Goal: Task Accomplishment & Management: Manage account settings

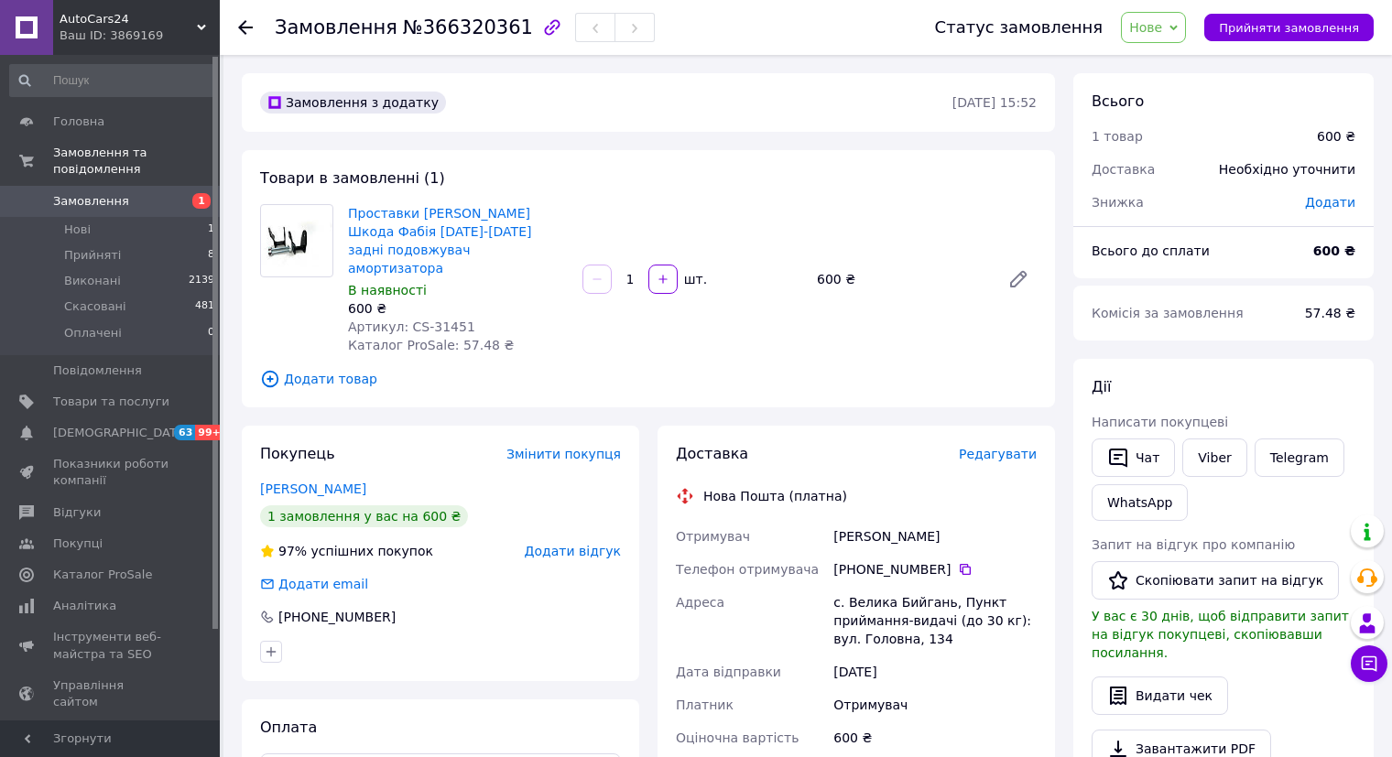
click at [1156, 24] on span "Нове" at bounding box center [1145, 27] width 33 height 15
click at [1156, 62] on li "Прийнято" at bounding box center [1164, 63] width 84 height 27
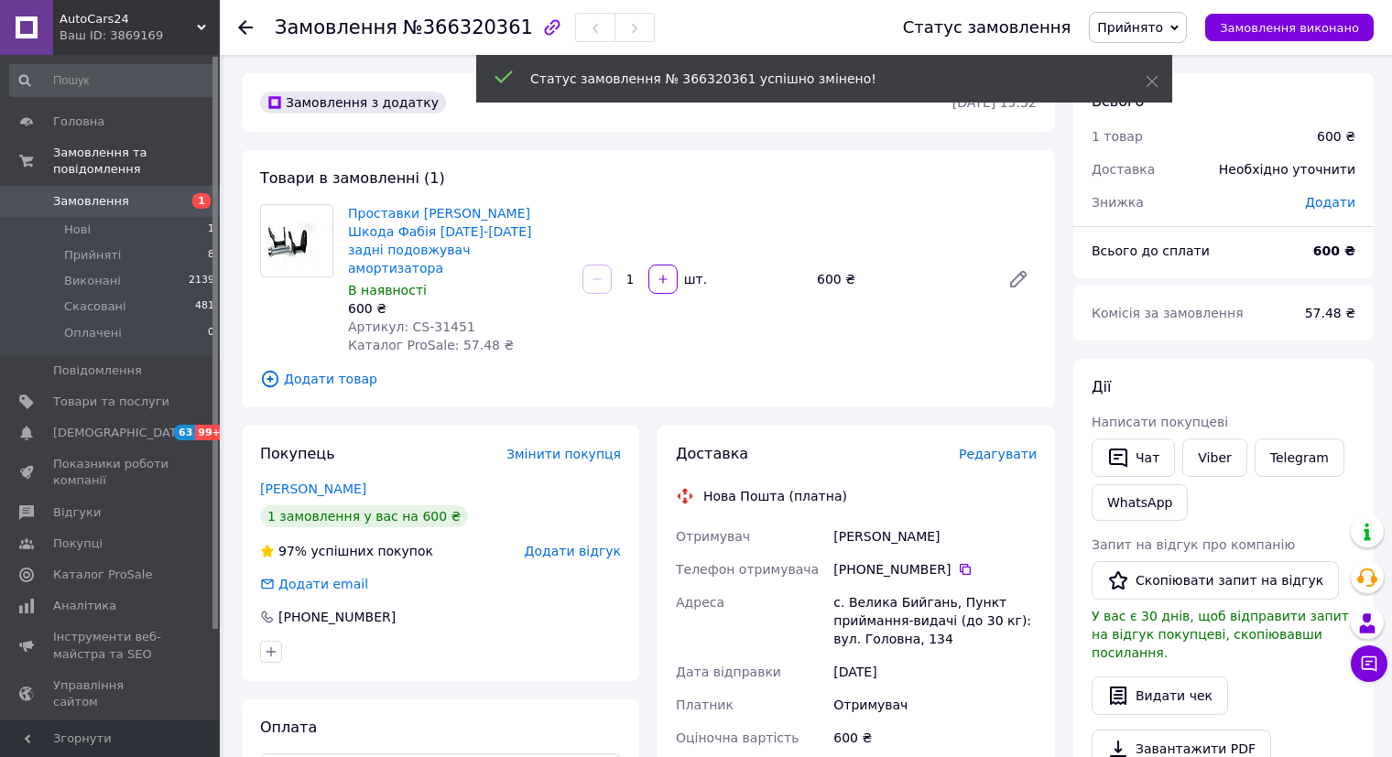
click at [1013, 447] on span "Редагувати" at bounding box center [998, 454] width 78 height 15
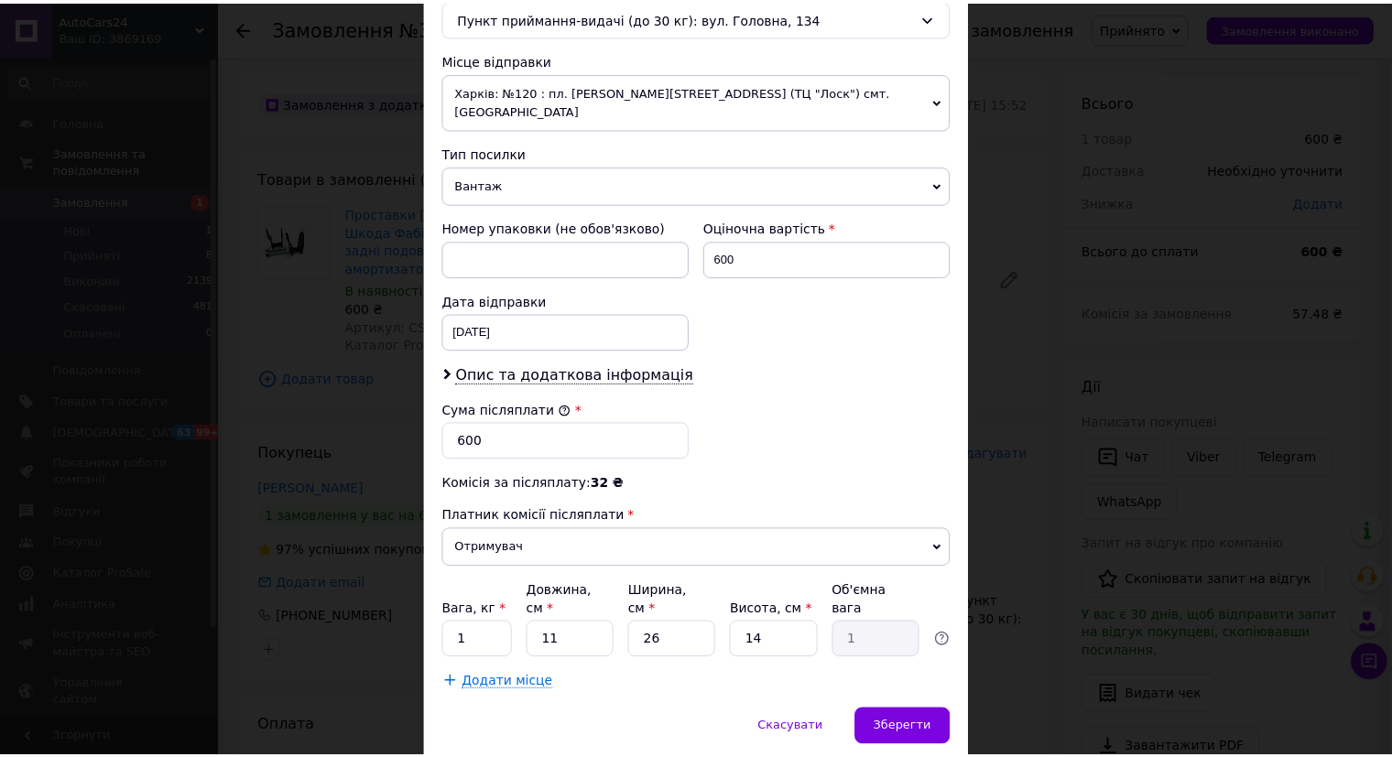
scroll to position [634, 0]
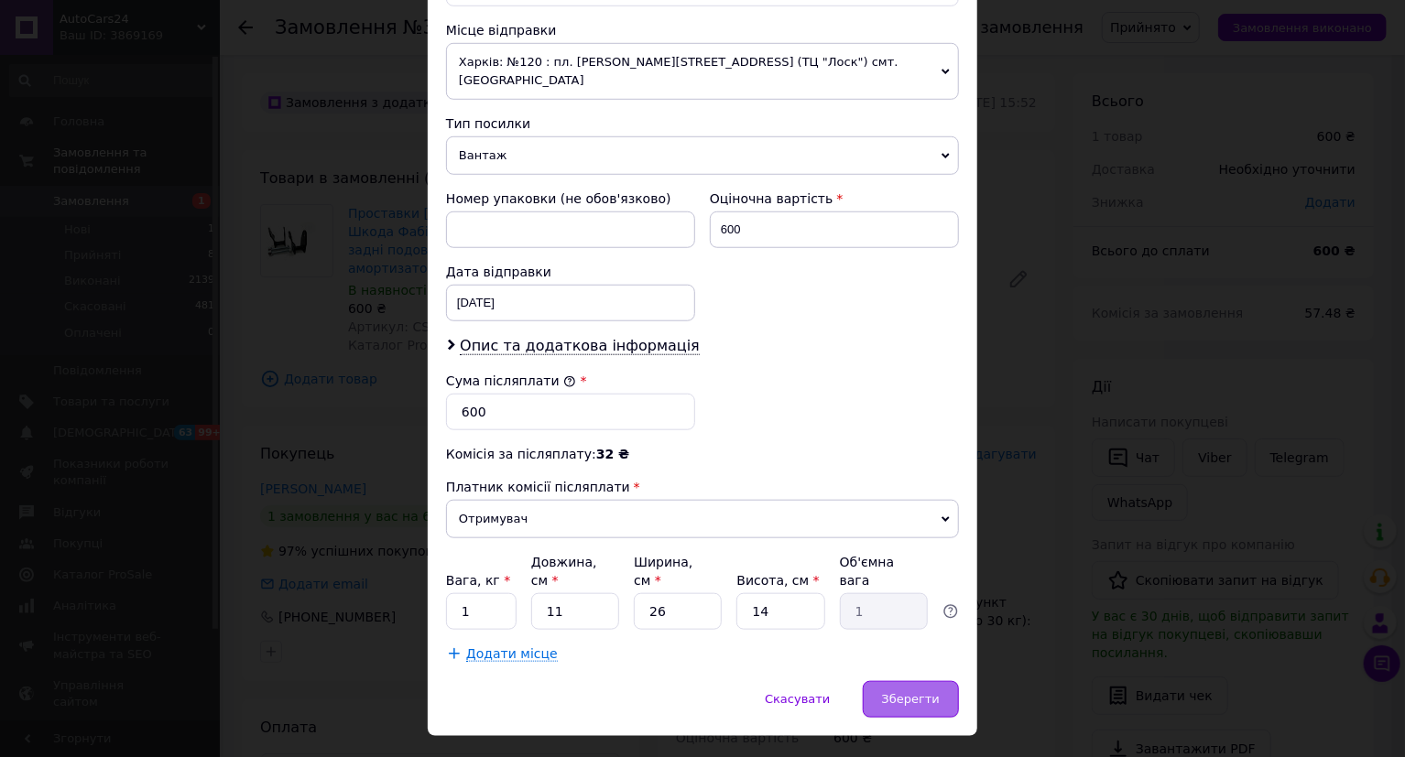
click at [940, 681] on div "Зберегти" at bounding box center [911, 699] width 96 height 37
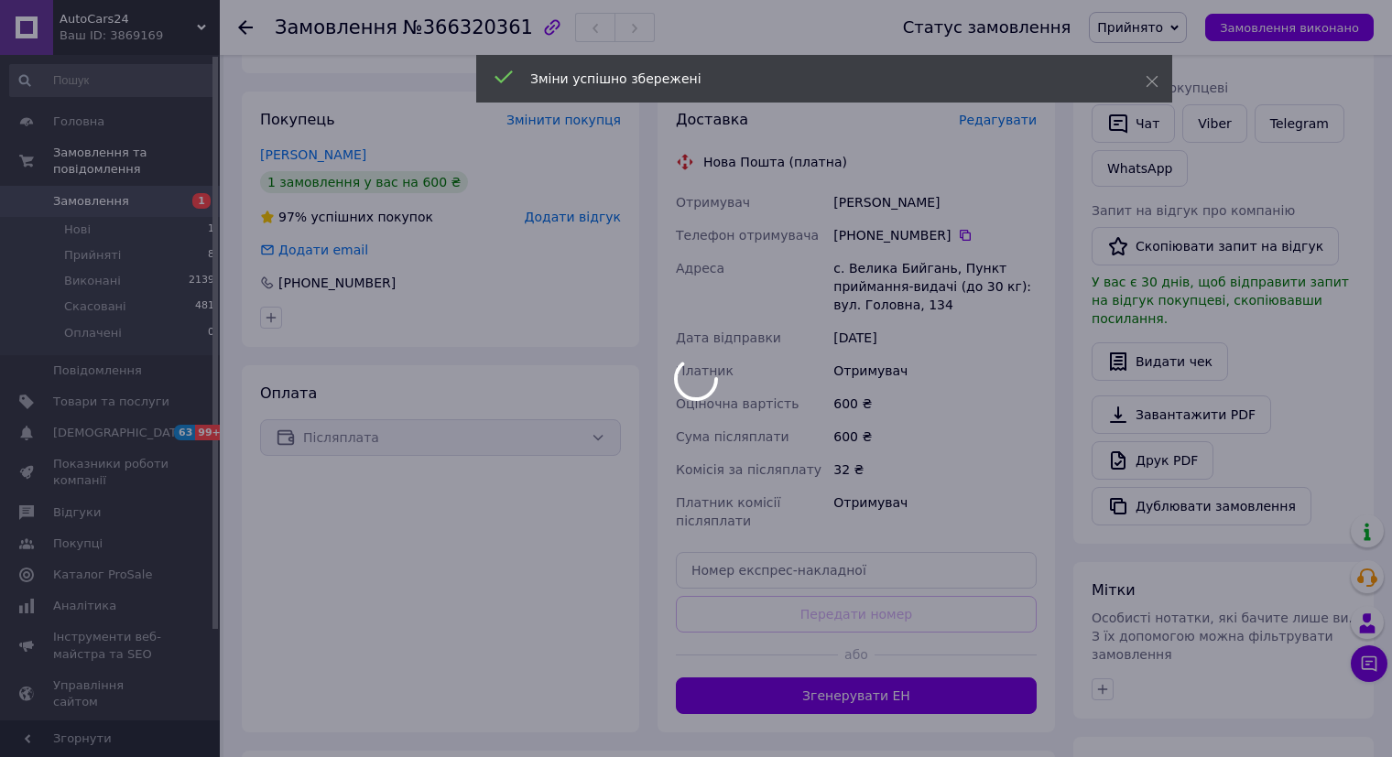
scroll to position [366, 0]
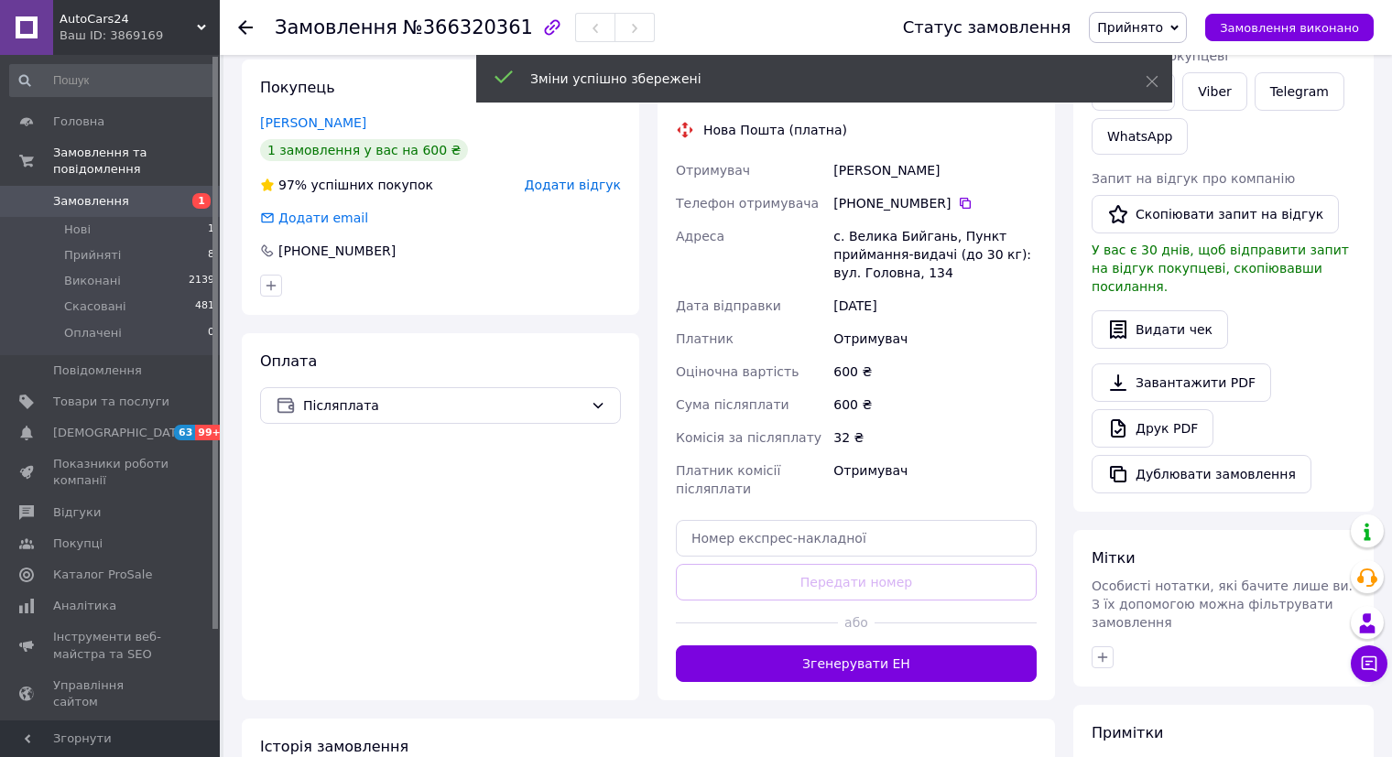
click at [929, 646] on button "Згенерувати ЕН" at bounding box center [856, 664] width 361 height 37
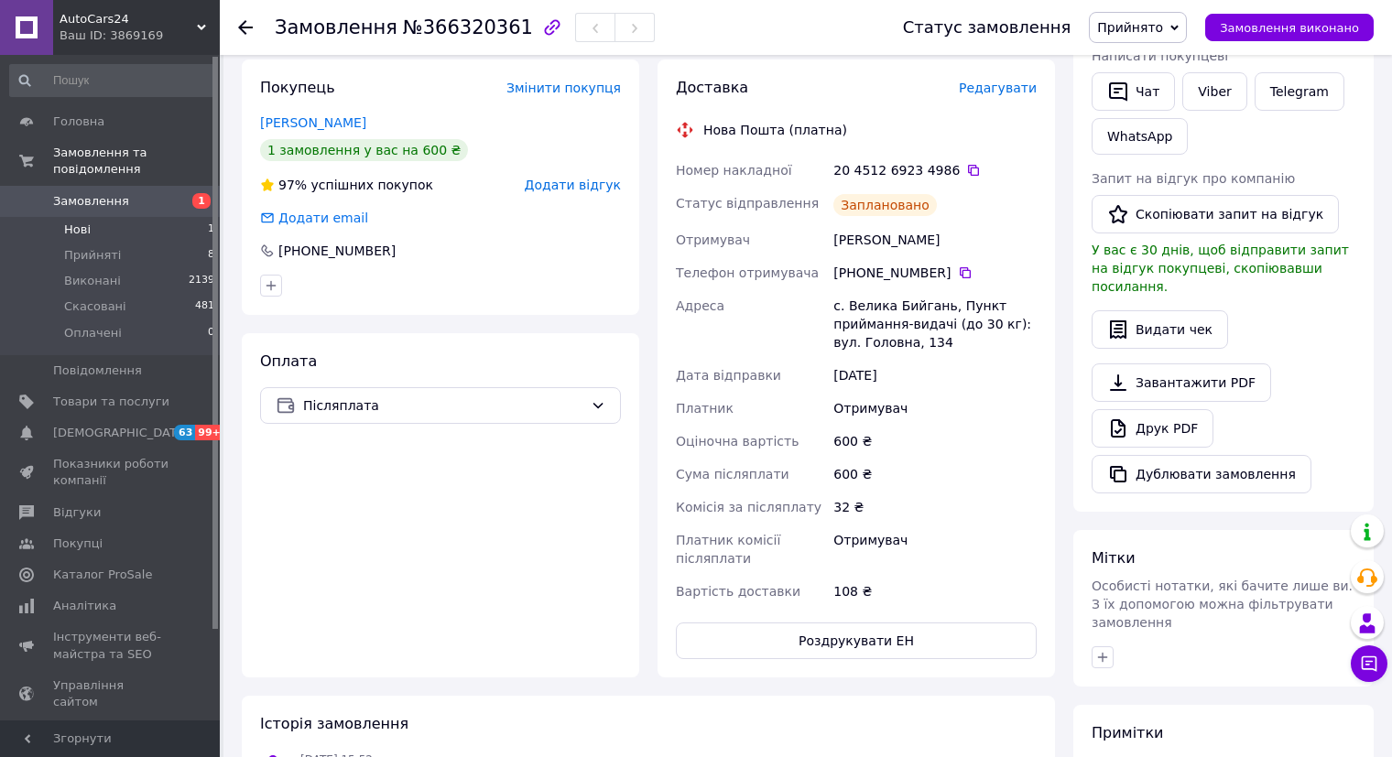
click at [137, 217] on li "Нові 1" at bounding box center [112, 230] width 225 height 26
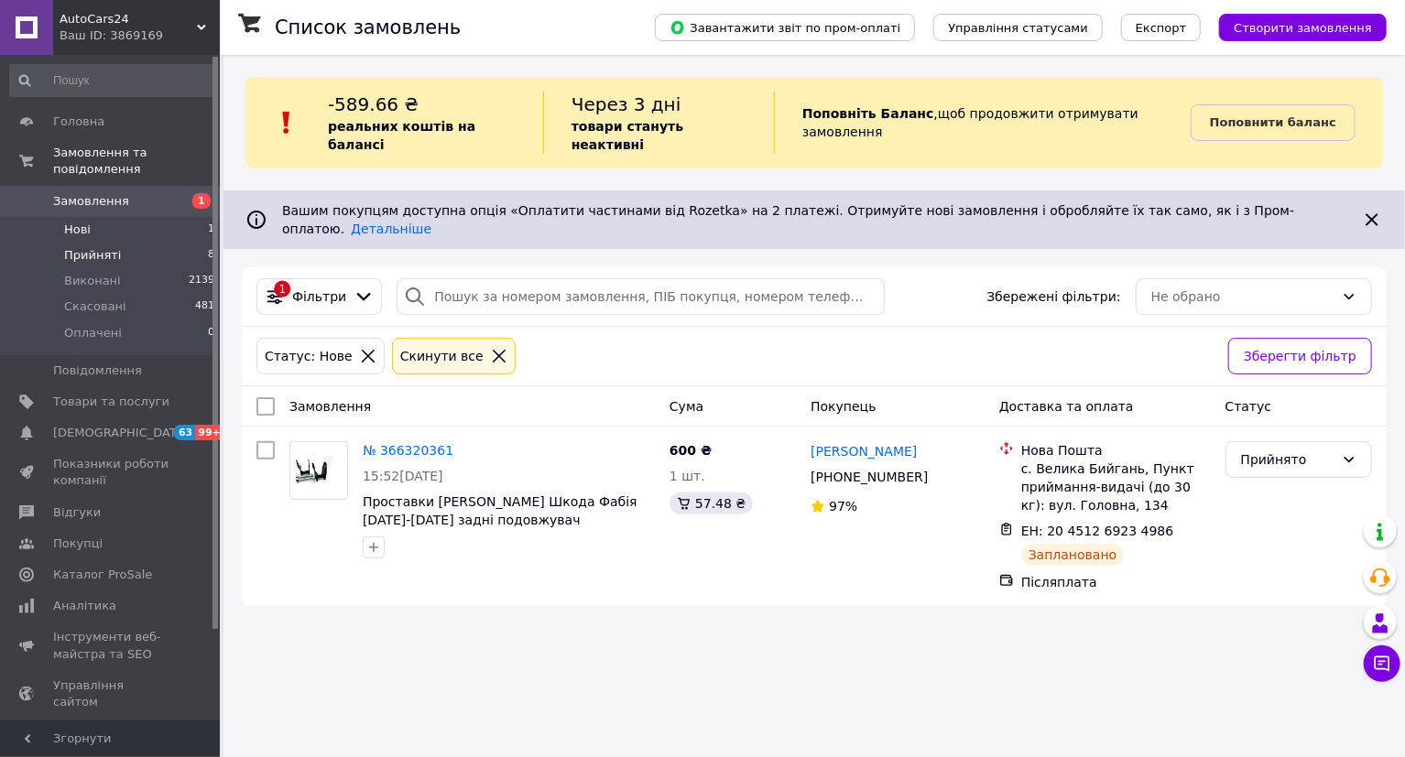
click at [105, 247] on li "Прийняті 8" at bounding box center [112, 256] width 225 height 26
